Goal: Transaction & Acquisition: Purchase product/service

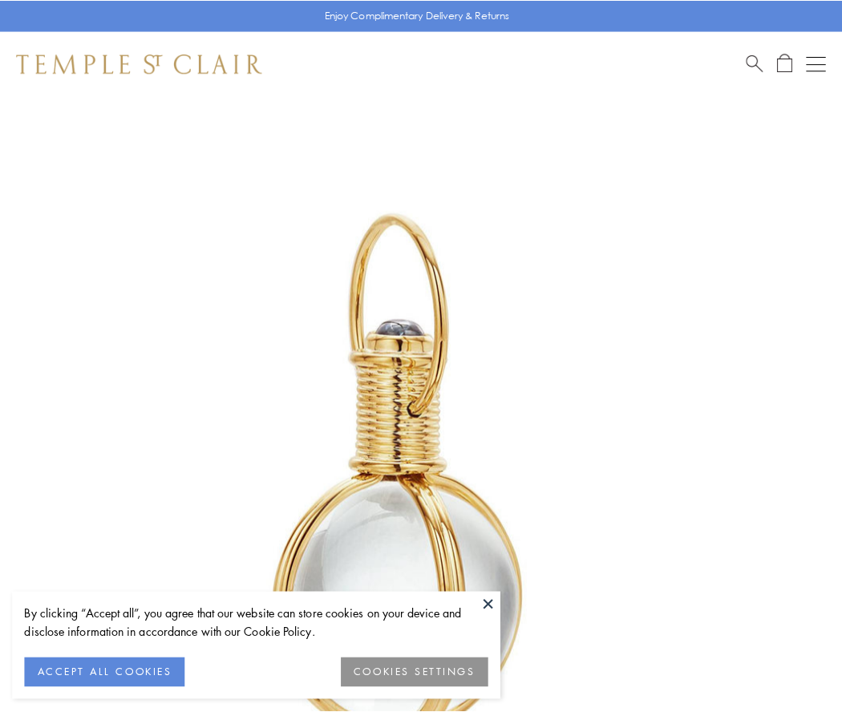
scroll to position [419, 0]
